Goal: Find contact information: Find contact information

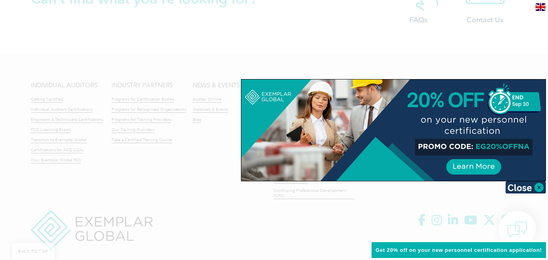
scroll to position [1952, 0]
click at [521, 185] on img at bounding box center [525, 187] width 41 height 12
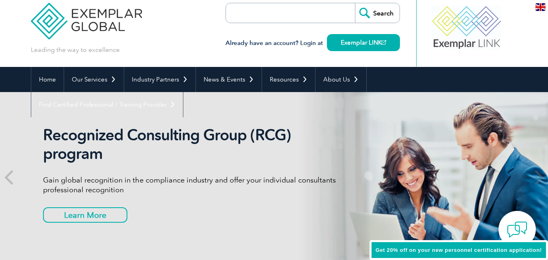
scroll to position [0, 0]
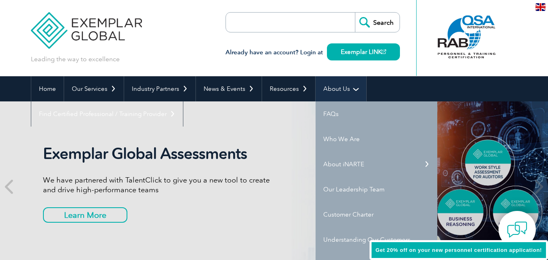
click at [351, 85] on link "About Us" at bounding box center [341, 88] width 51 height 25
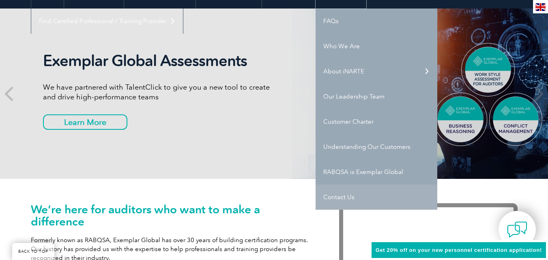
scroll to position [92, 0]
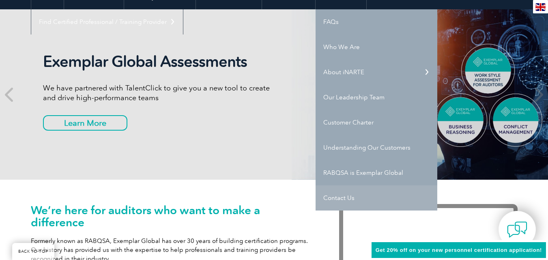
click at [338, 198] on link "Contact Us" at bounding box center [377, 197] width 122 height 25
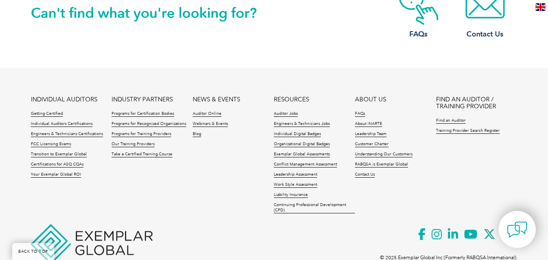
scroll to position [825, 0]
